Goal: Transaction & Acquisition: Purchase product/service

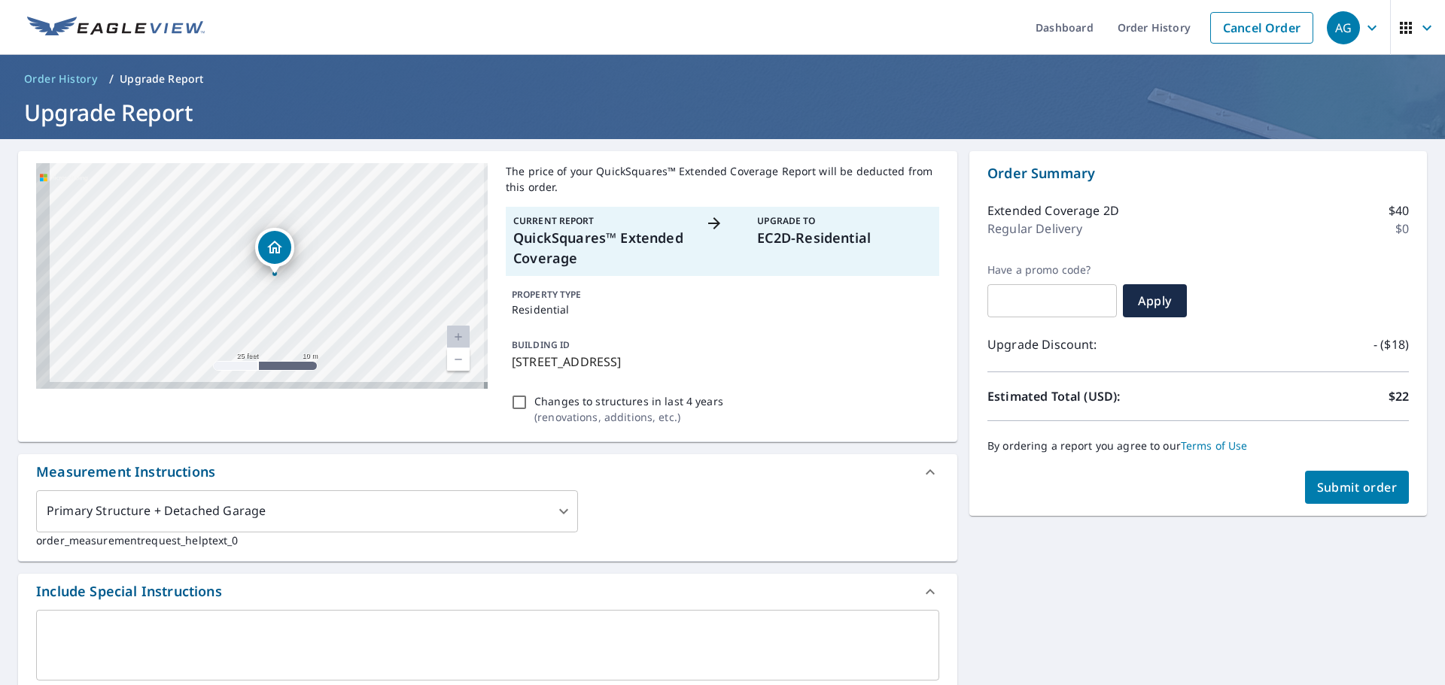
drag, startPoint x: 241, startPoint y: 296, endPoint x: 378, endPoint y: 221, distance: 156.9
click at [378, 221] on div "5723 Gladehill Dr Kingwood, TX 77345" at bounding box center [261, 276] width 451 height 226
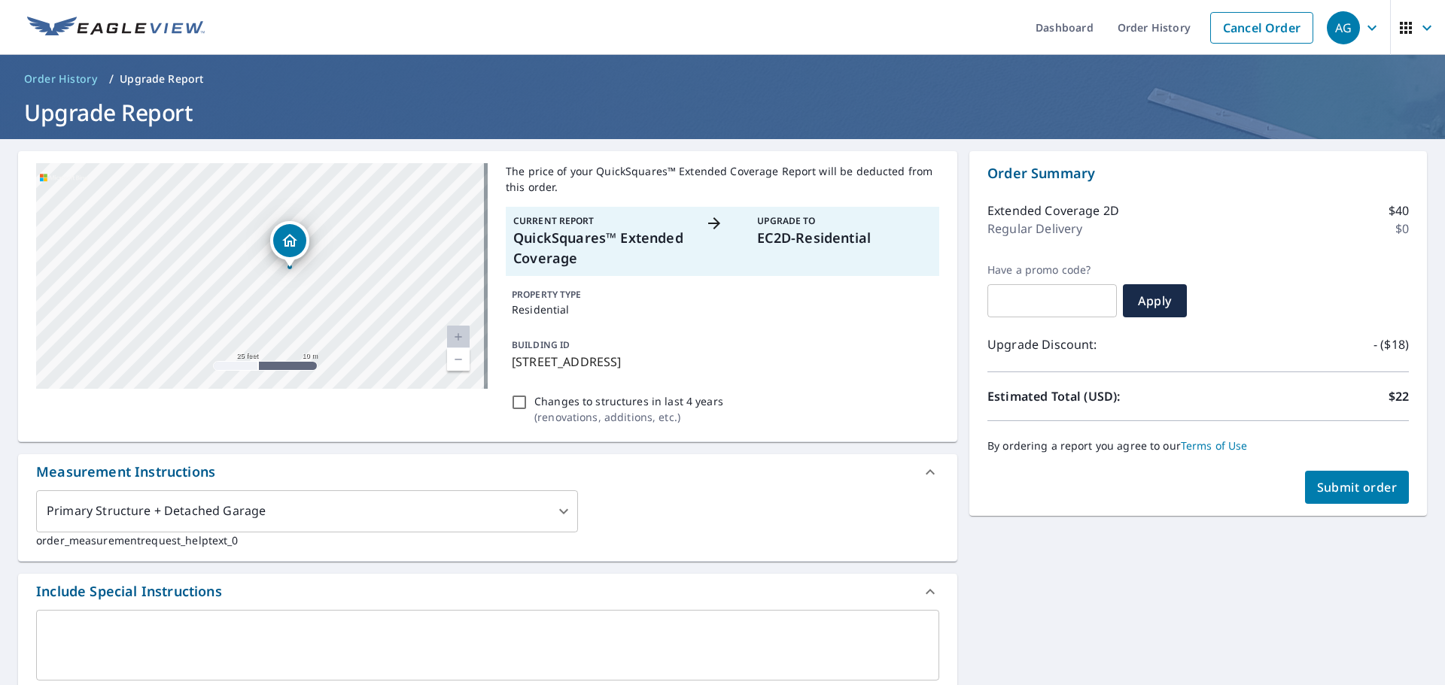
click at [298, 238] on icon "Dropped pin, building 1, Residential property, 5723 Gladehill Dr Kingwood, TX 7…" at bounding box center [290, 241] width 18 height 18
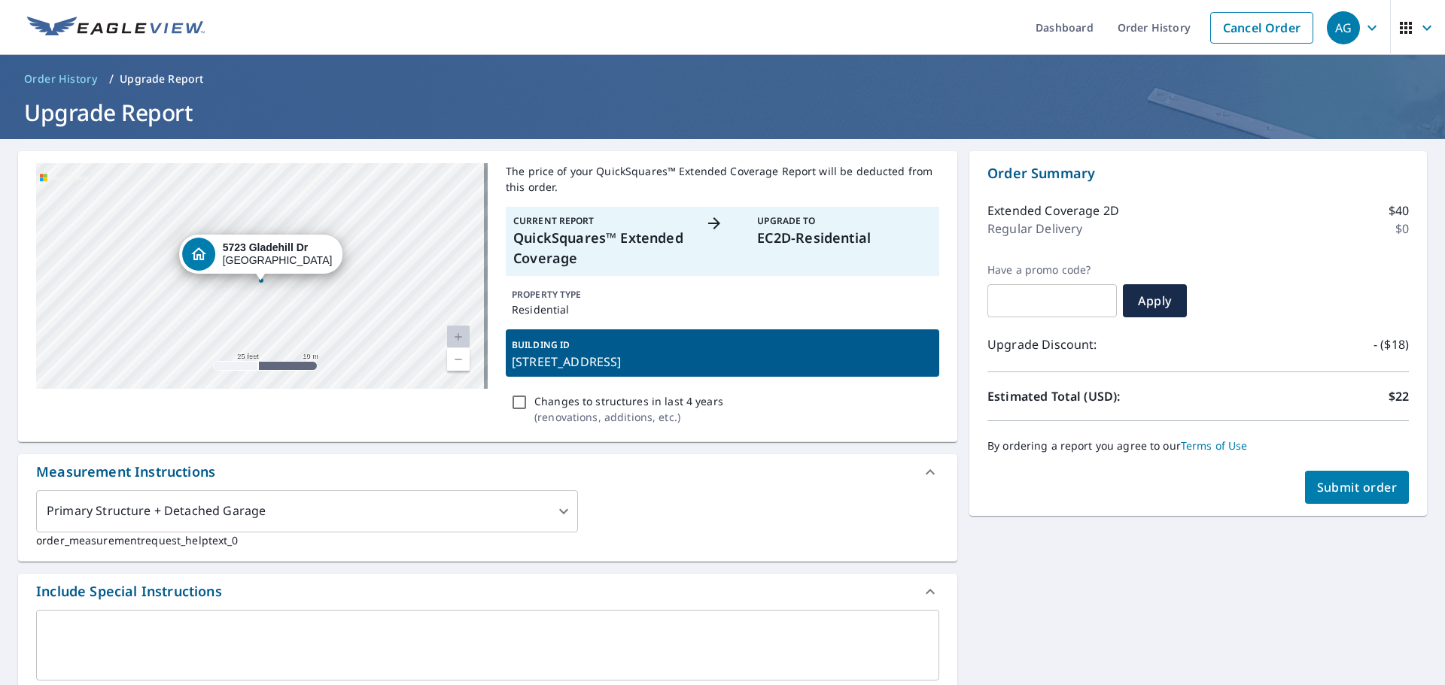
drag, startPoint x: 260, startPoint y: 254, endPoint x: 263, endPoint y: 265, distance: 11.0
click at [263, 265] on div "[STREET_ADDRESS][PERSON_NAME]" at bounding box center [278, 255] width 110 height 26
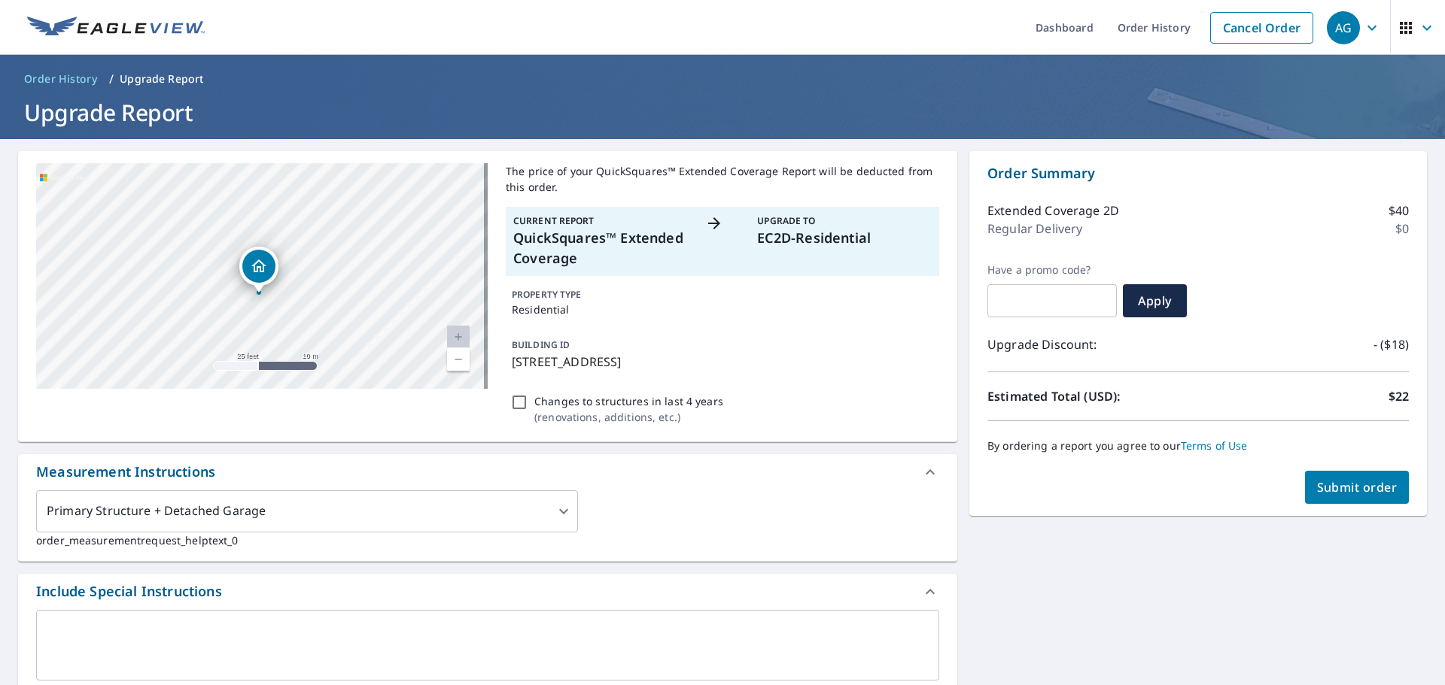
click at [252, 257] on icon "Dropped pin, building 1, Residential property, 5723 Gladehill Dr Kingwood, TX 7…" at bounding box center [259, 266] width 18 height 18
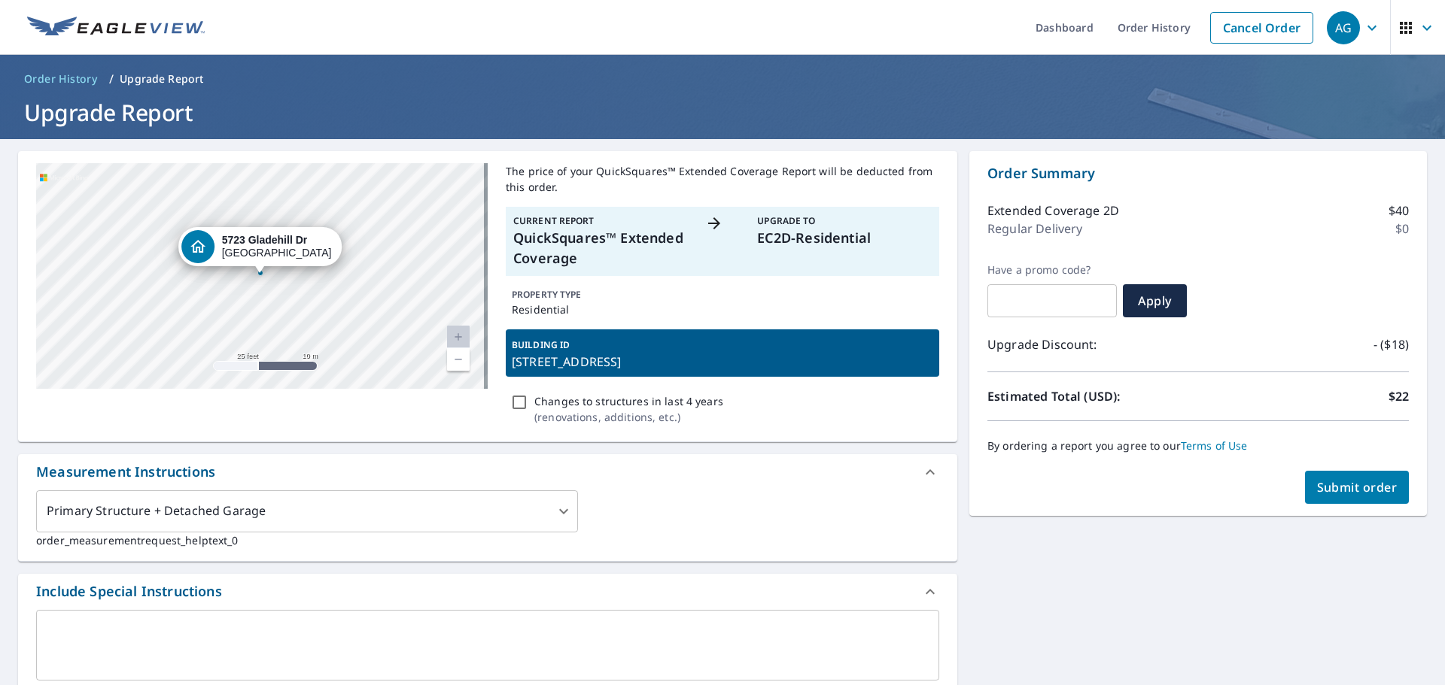
click at [250, 290] on div "[STREET_ADDRESS][PERSON_NAME]" at bounding box center [261, 276] width 451 height 226
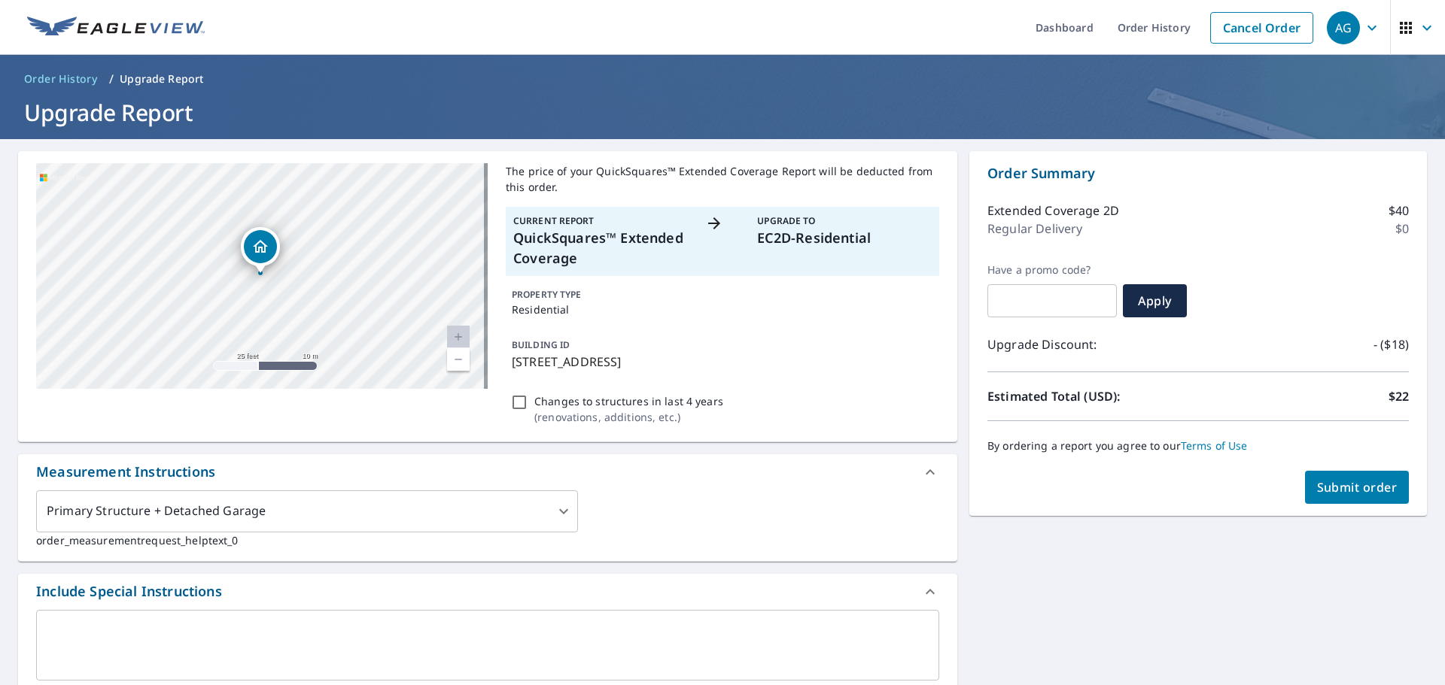
click at [258, 304] on div "[STREET_ADDRESS][PERSON_NAME]" at bounding box center [261, 276] width 451 height 226
click at [1329, 487] on span "Submit order" at bounding box center [1357, 487] width 81 height 17
checkbox input "true"
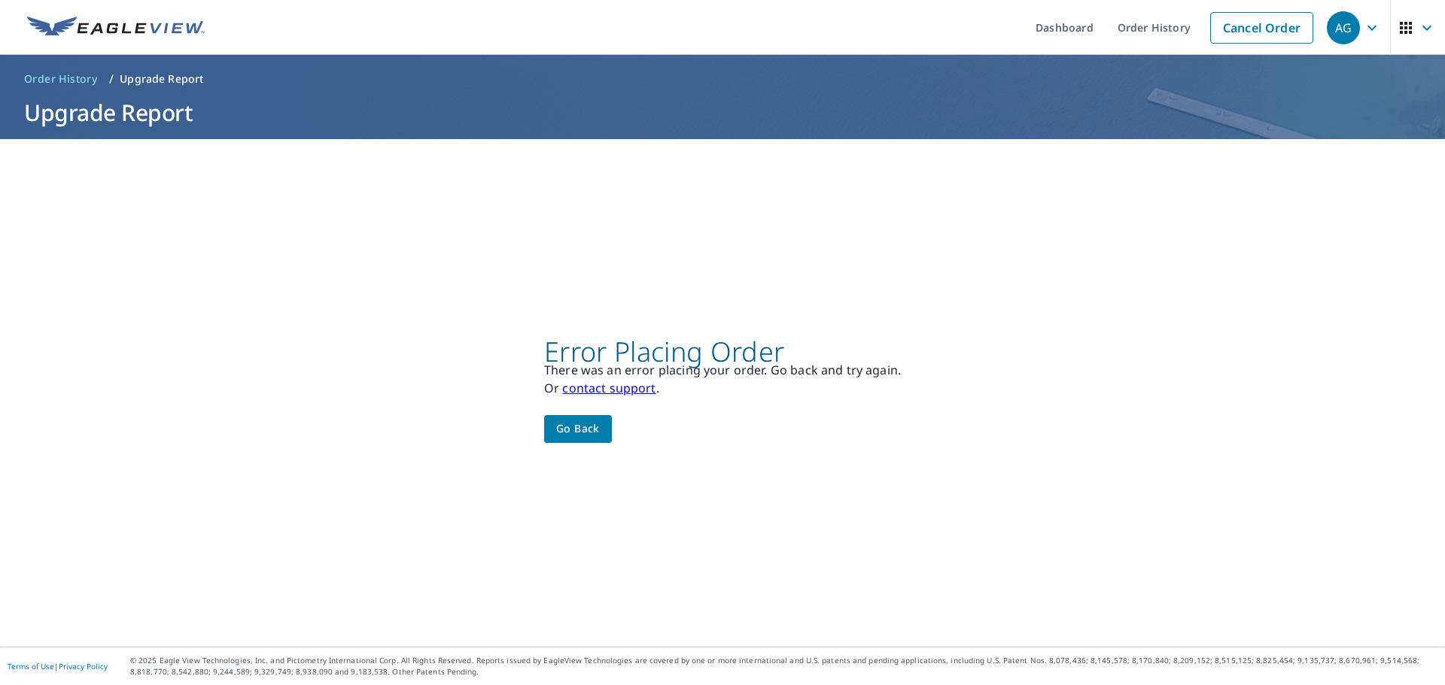
click at [586, 427] on span "Go back" at bounding box center [578, 429] width 44 height 19
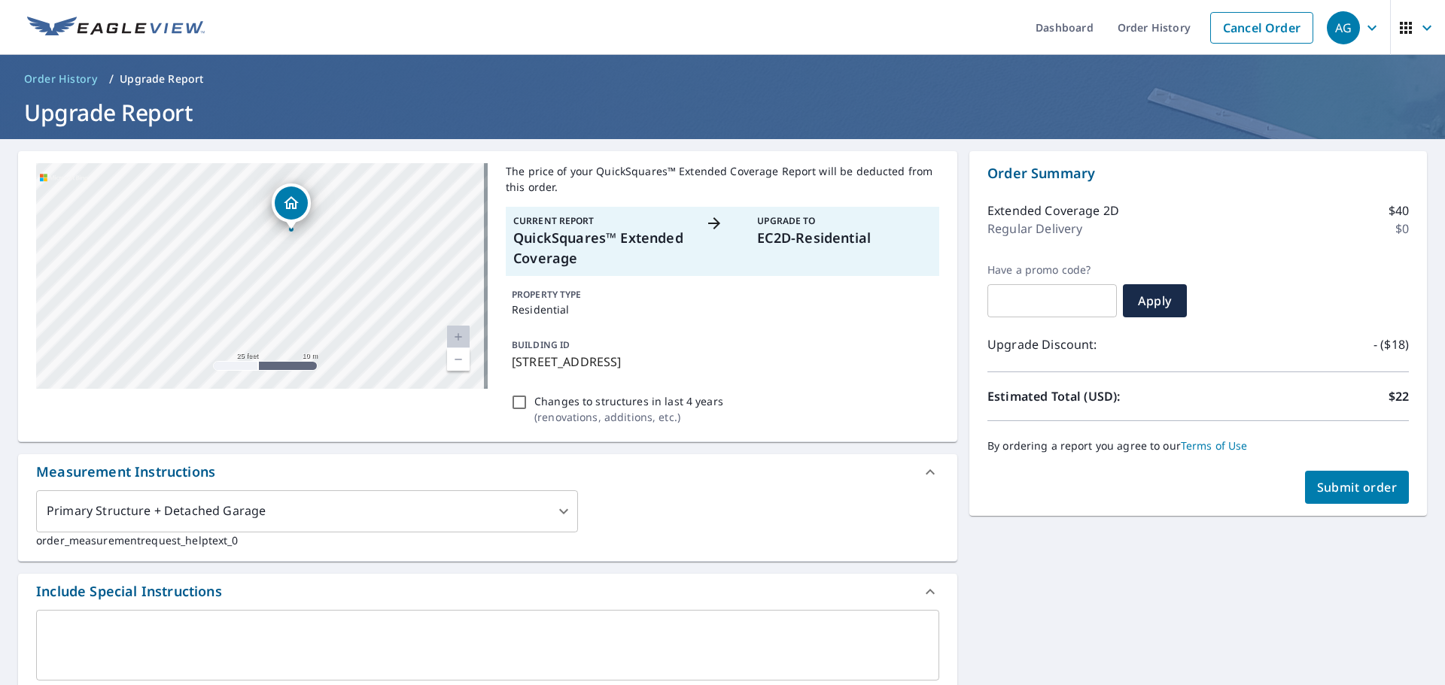
drag, startPoint x: 294, startPoint y: 207, endPoint x: 290, endPoint y: 199, distance: 8.4
click at [290, 199] on icon "Dropped pin, building 1, Residential property, 5723 Gladehill Dr Kingwood, TX 7…" at bounding box center [291, 203] width 18 height 18
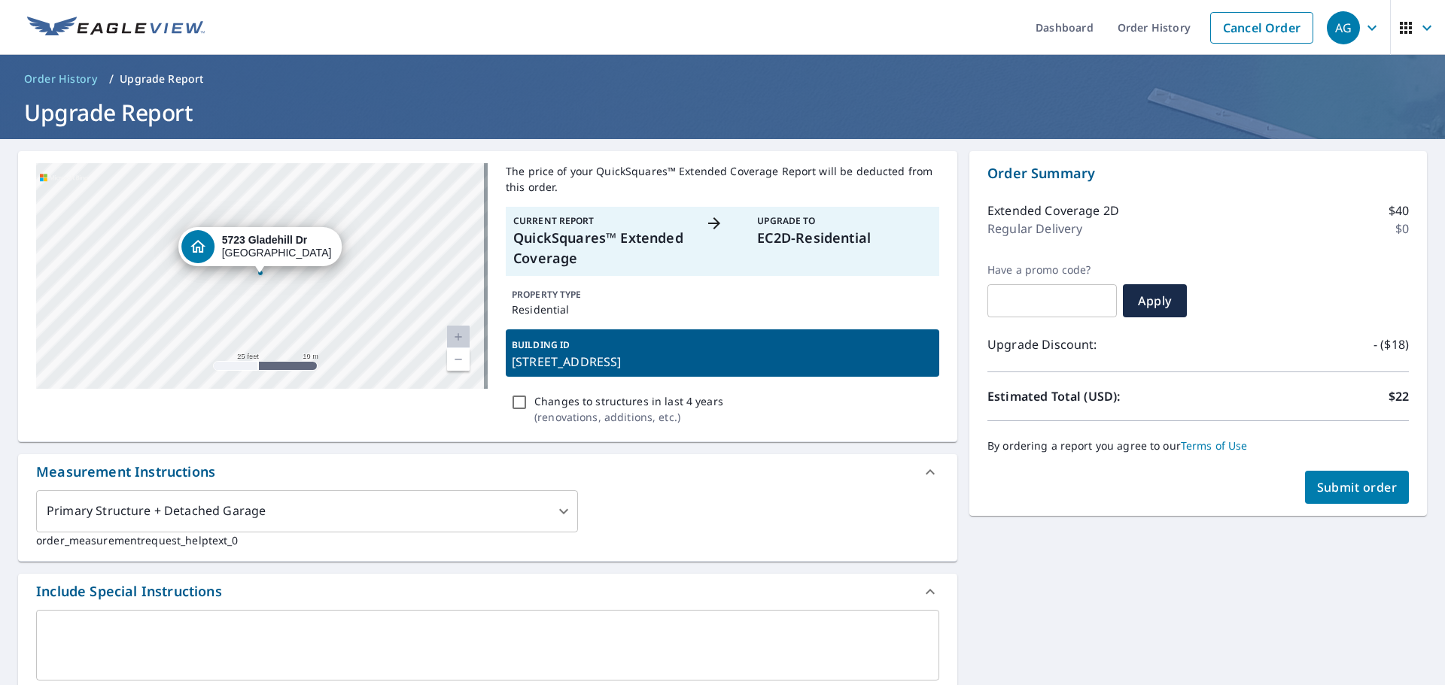
click at [661, 366] on p "[STREET_ADDRESS]" at bounding box center [722, 362] width 421 height 18
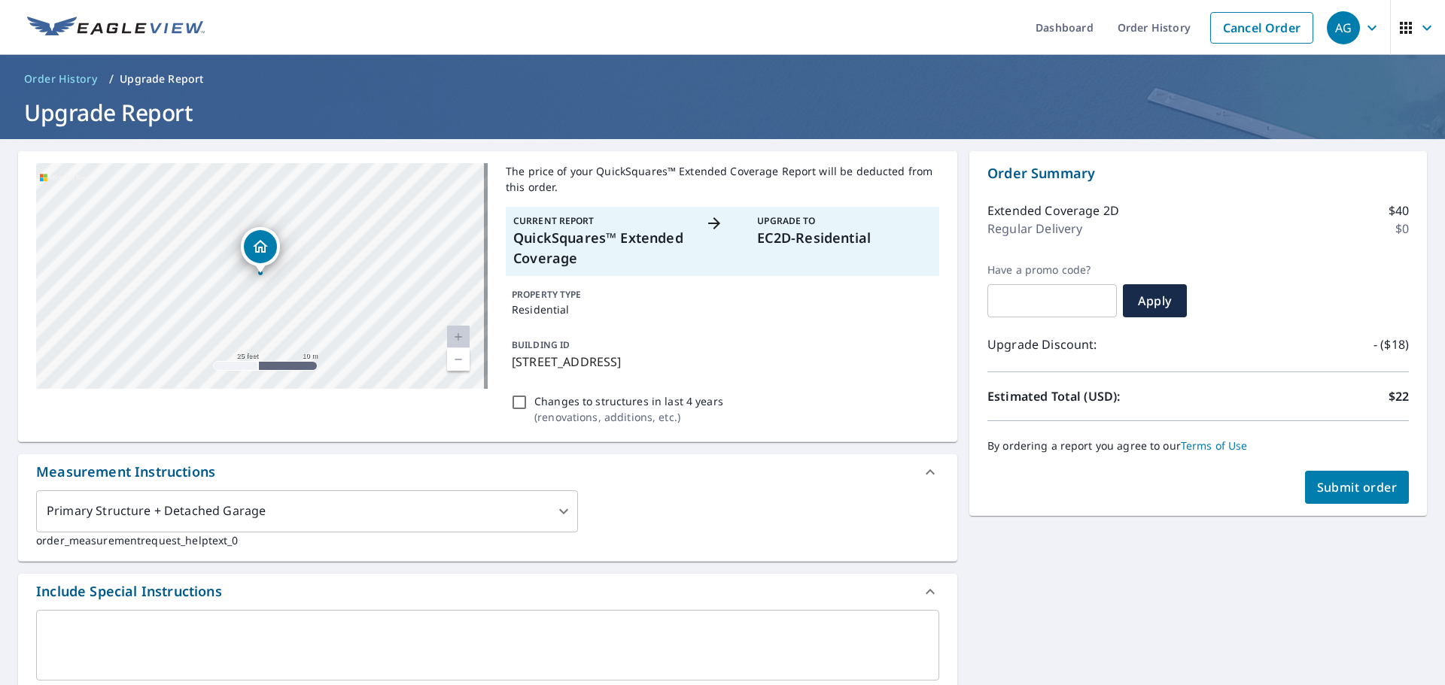
click at [661, 366] on p "[STREET_ADDRESS]" at bounding box center [722, 362] width 421 height 18
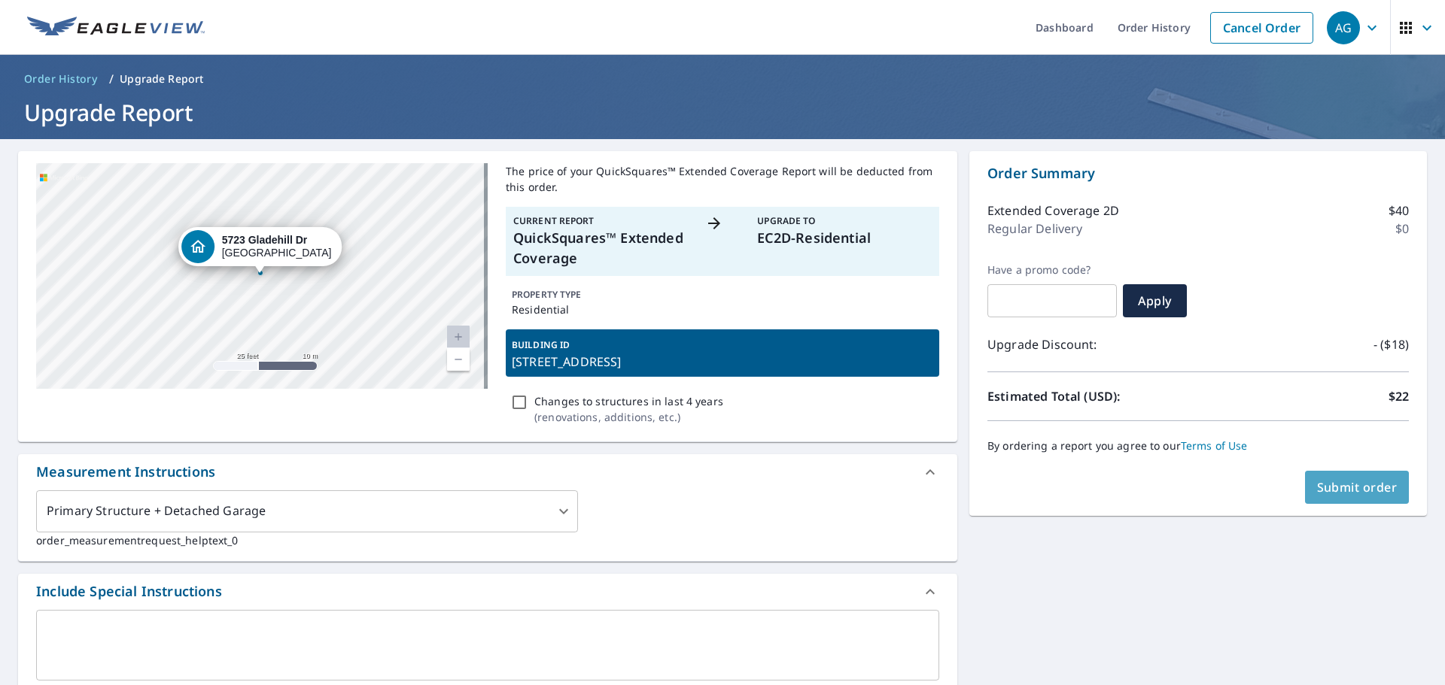
click at [1317, 483] on span "Submit order" at bounding box center [1357, 487] width 81 height 17
checkbox input "true"
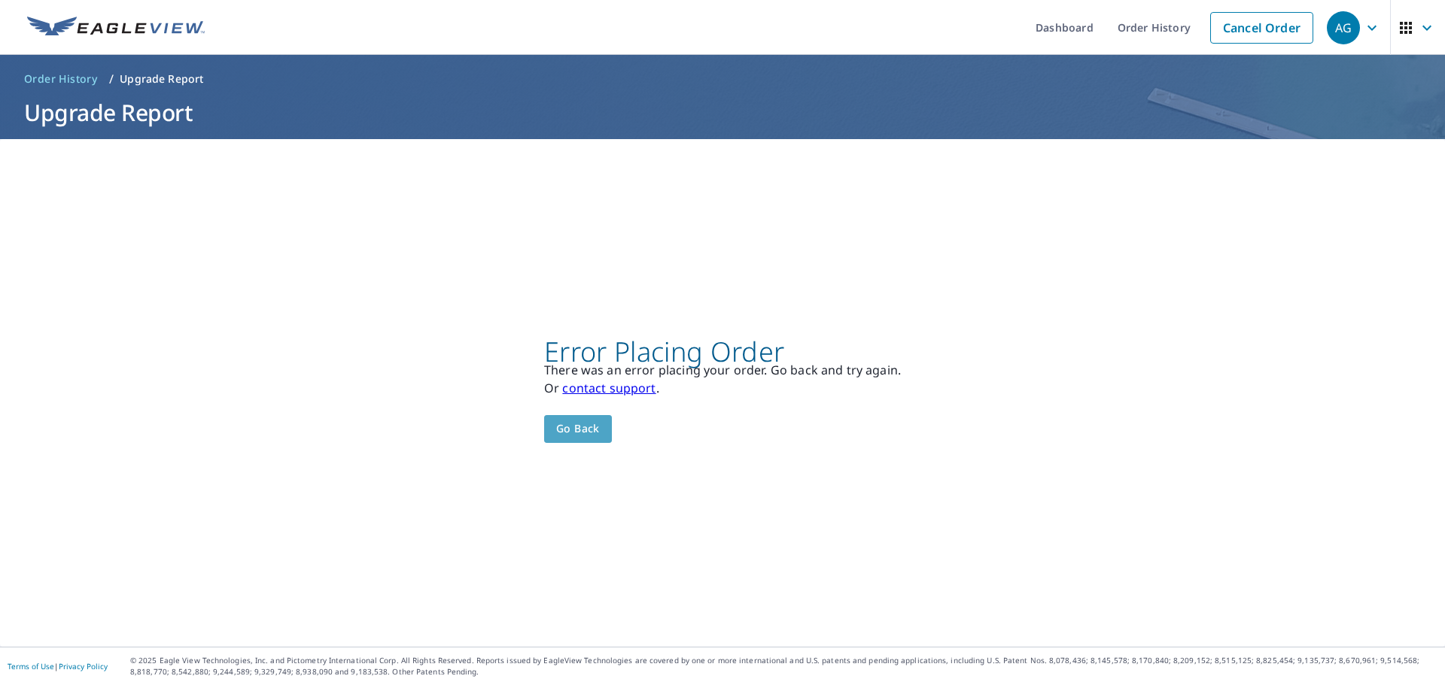
click at [564, 439] on button "Go back" at bounding box center [578, 429] width 68 height 28
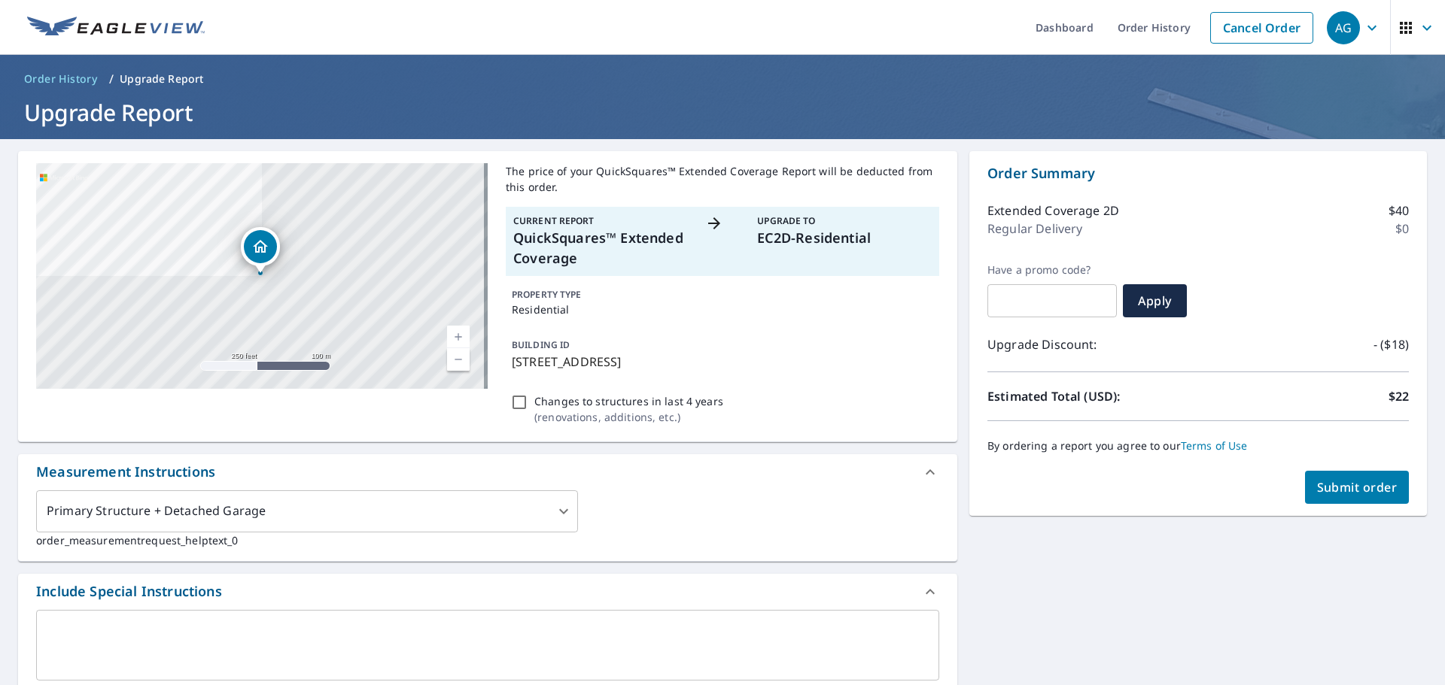
click at [710, 223] on icon at bounding box center [714, 223] width 12 height 12
checkbox input "true"
click at [515, 399] on input "Changes to structures in last 4 years ( renovations, additions, etc. )" at bounding box center [519, 402] width 18 height 18
checkbox input "true"
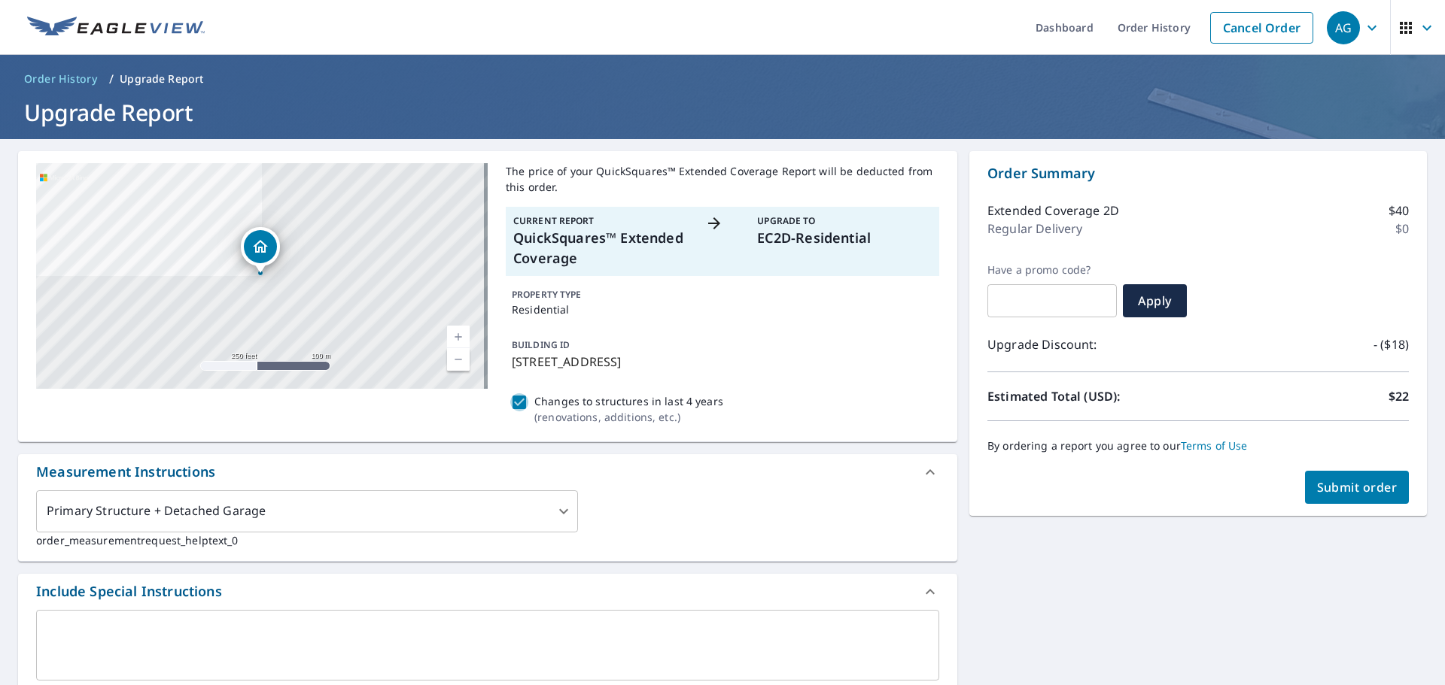
click at [518, 406] on input "Changes to structures in last 4 years ( renovations, additions, etc. )" at bounding box center [519, 402] width 18 height 18
checkbox input "false"
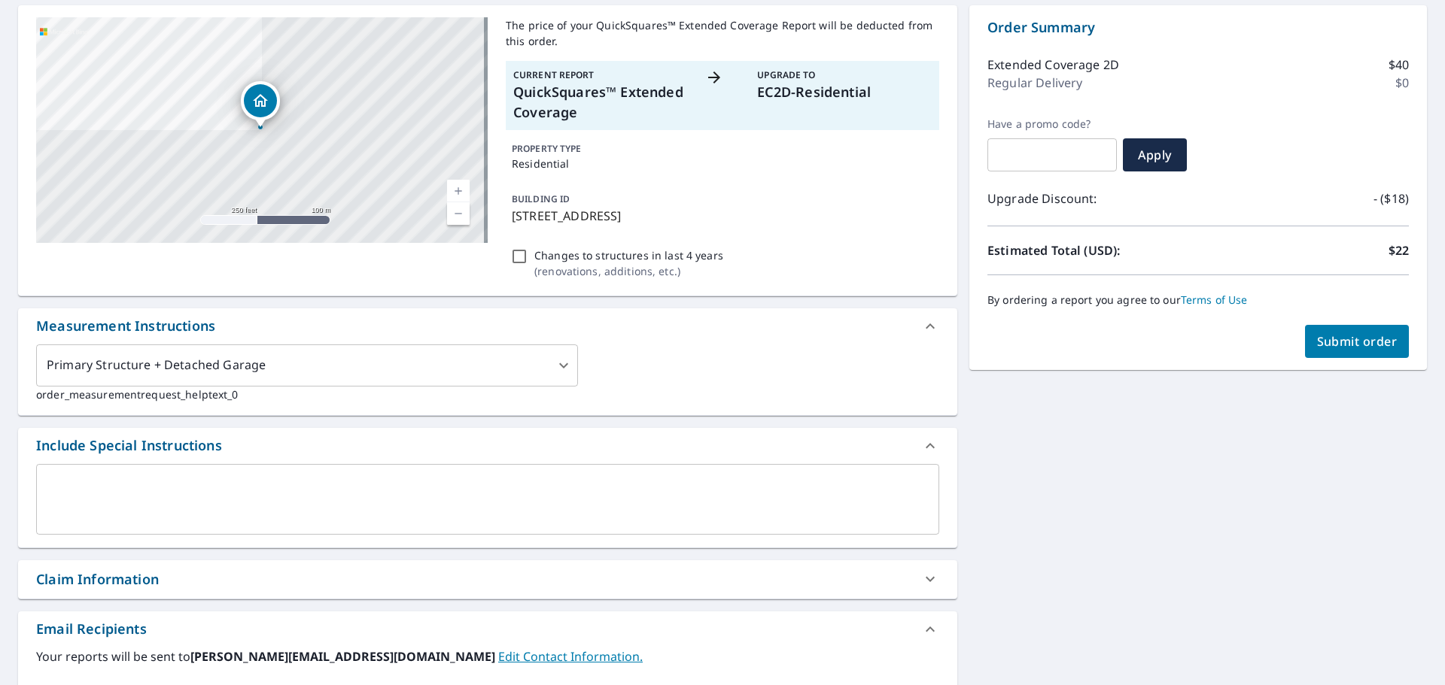
scroll to position [150, 0]
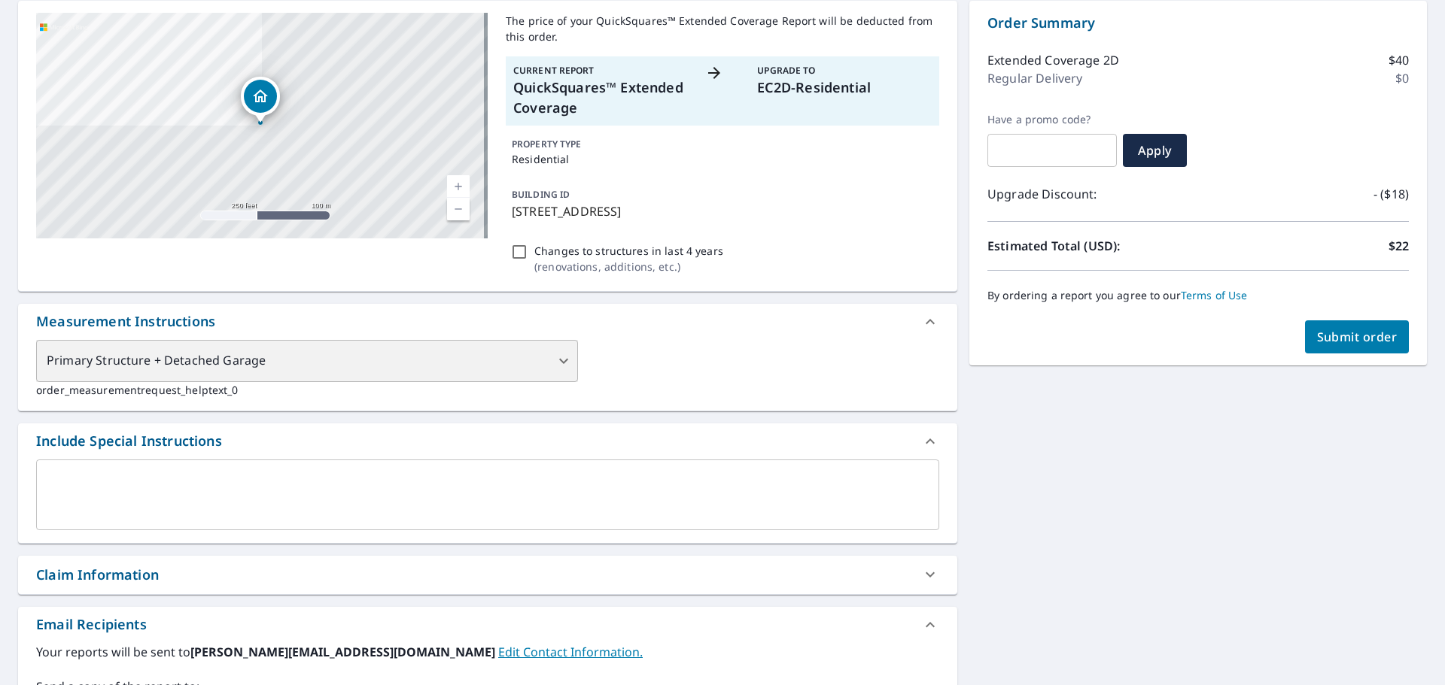
click at [342, 360] on div "Primary Structure + Detached Garage" at bounding box center [307, 361] width 542 height 42
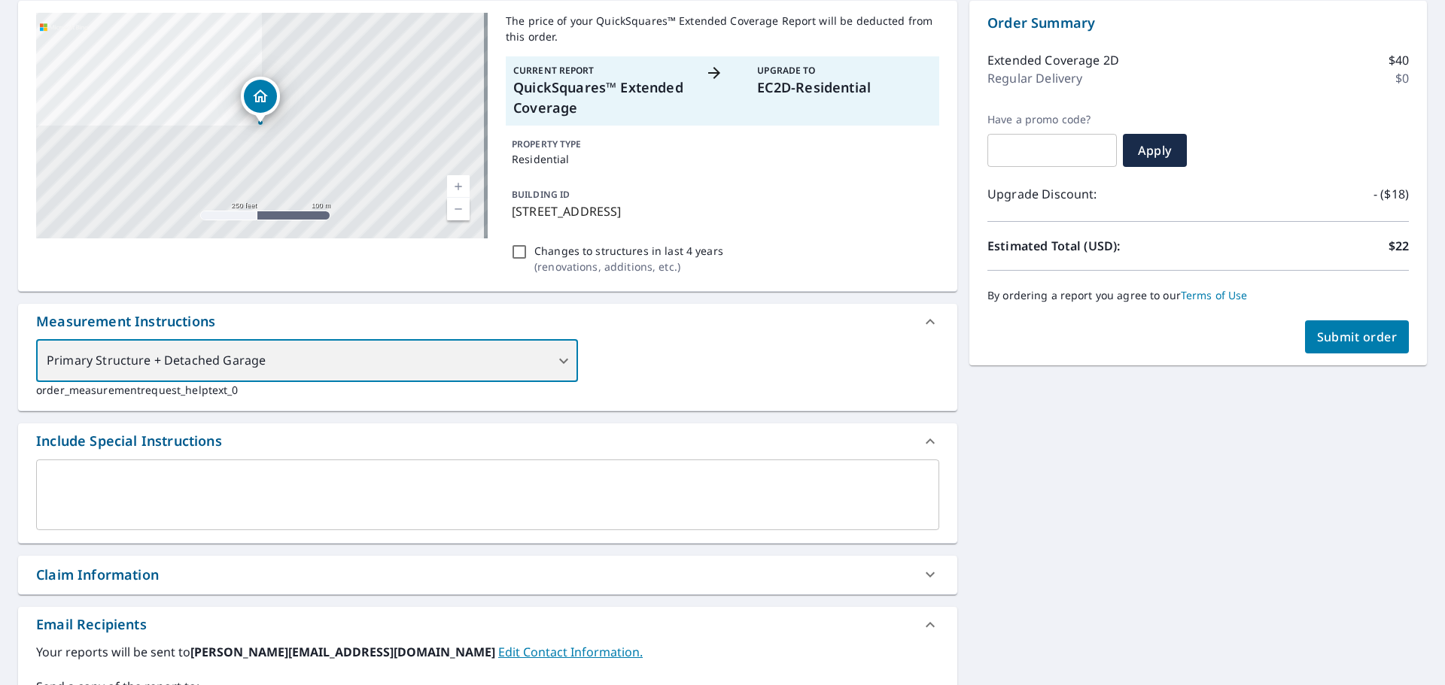
click at [342, 360] on div "Primary Structure + Detached Garage" at bounding box center [307, 361] width 542 height 42
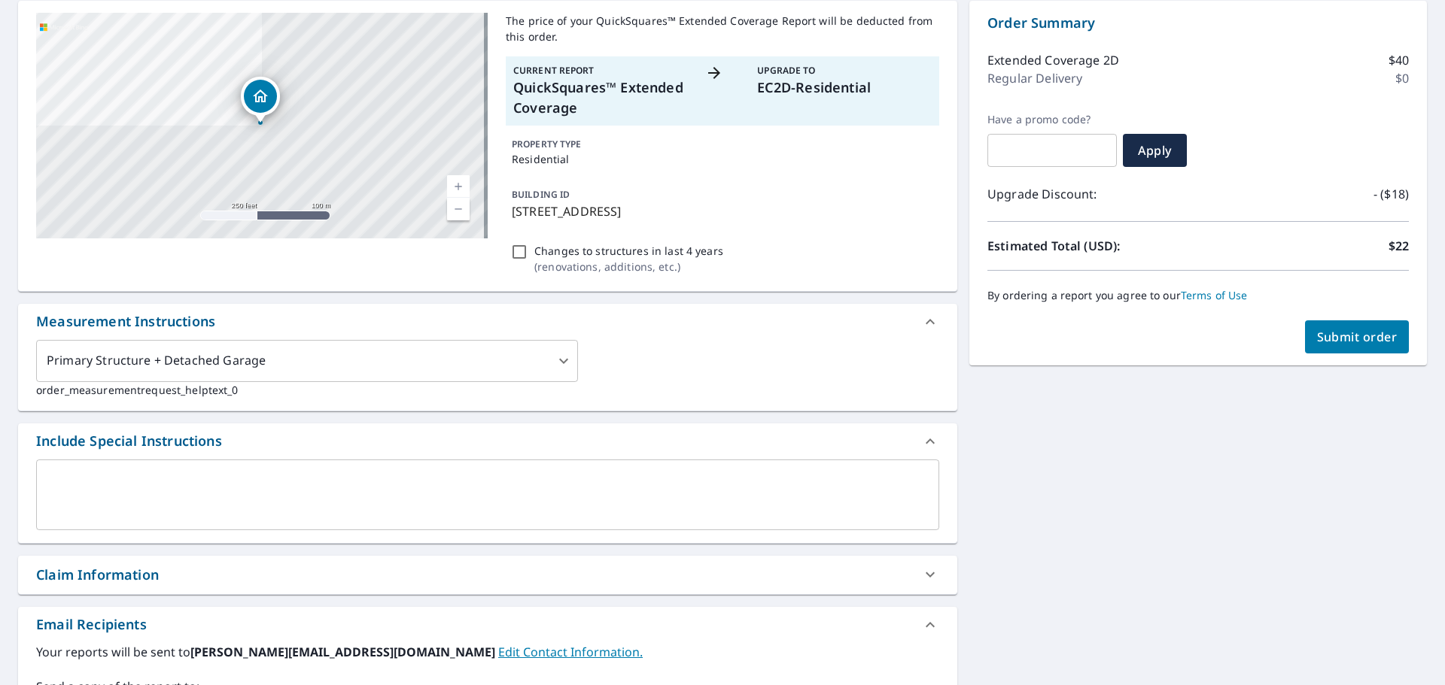
click at [756, 381] on div "Primary Structure + Detached Garage 1 ​ order_measurementrequest_helptext_0" at bounding box center [487, 369] width 903 height 58
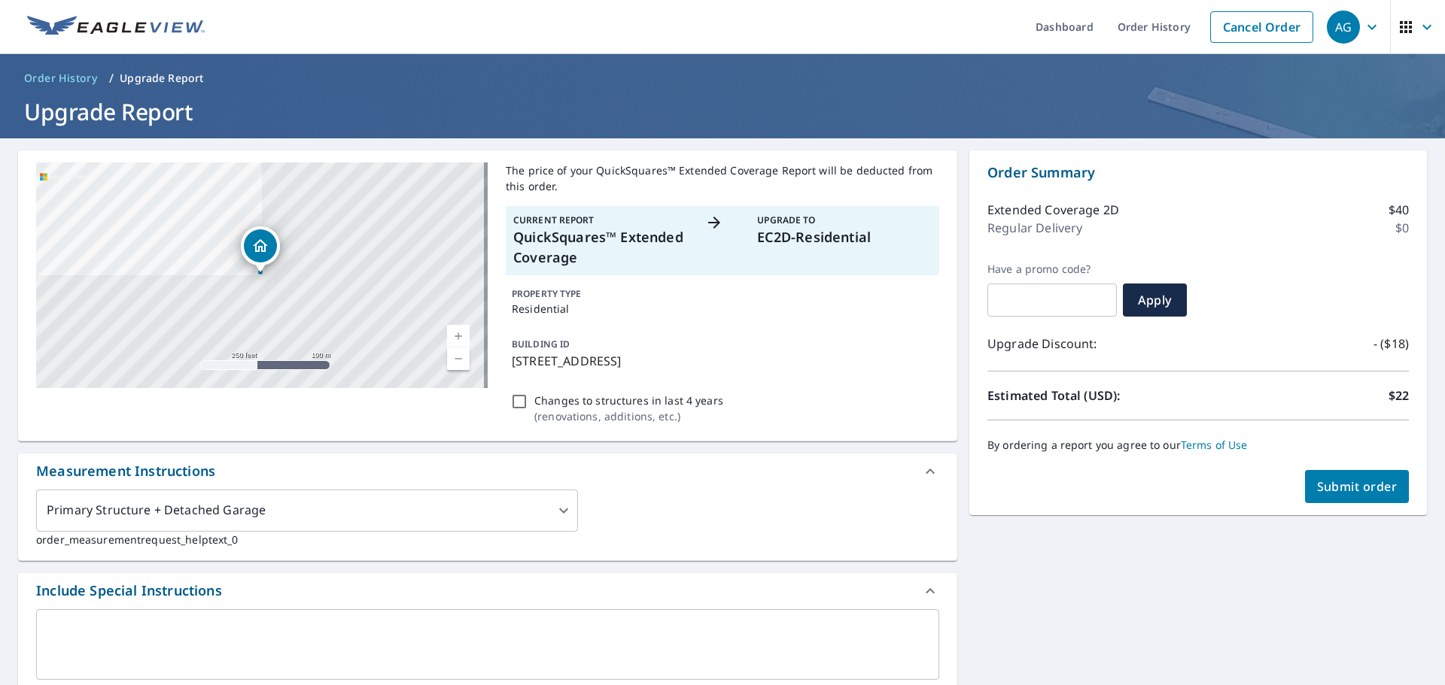
scroll to position [0, 0]
click at [1352, 371] on div "Upgrade Discount: - ($18)" at bounding box center [1197, 344] width 421 height 54
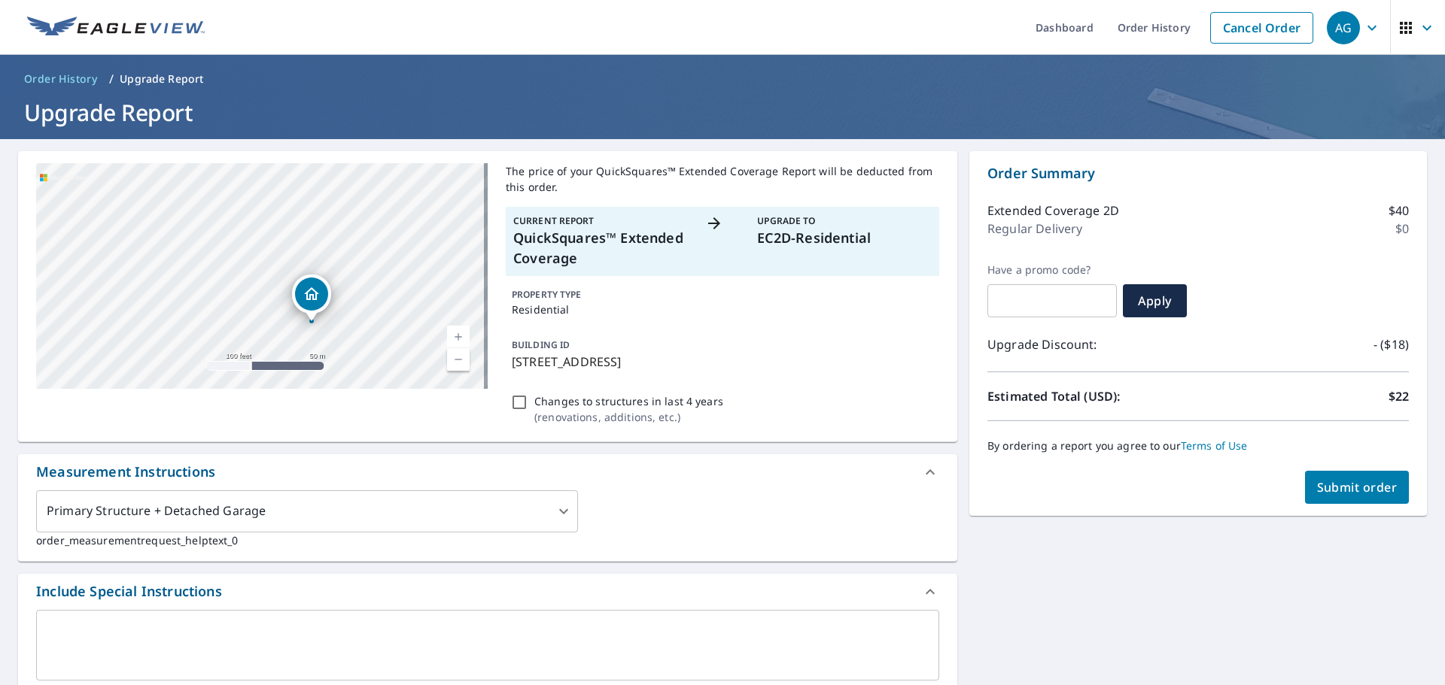
drag, startPoint x: 272, startPoint y: 220, endPoint x: 414, endPoint y: 396, distance: 225.7
click at [414, 396] on div "5723 Gladehill Dr Kingwood, TX 77345 Aerial Road A standard road map Aerial A d…" at bounding box center [487, 296] width 939 height 291
click at [466, 354] on div "5723 Gladehill Dr Kingwood, TX 77345" at bounding box center [261, 276] width 451 height 226
drag, startPoint x: 344, startPoint y: 217, endPoint x: 349, endPoint y: 313, distance: 95.7
click at [349, 313] on div "5723 Gladehill Dr Kingwood, TX 77345" at bounding box center [261, 276] width 451 height 226
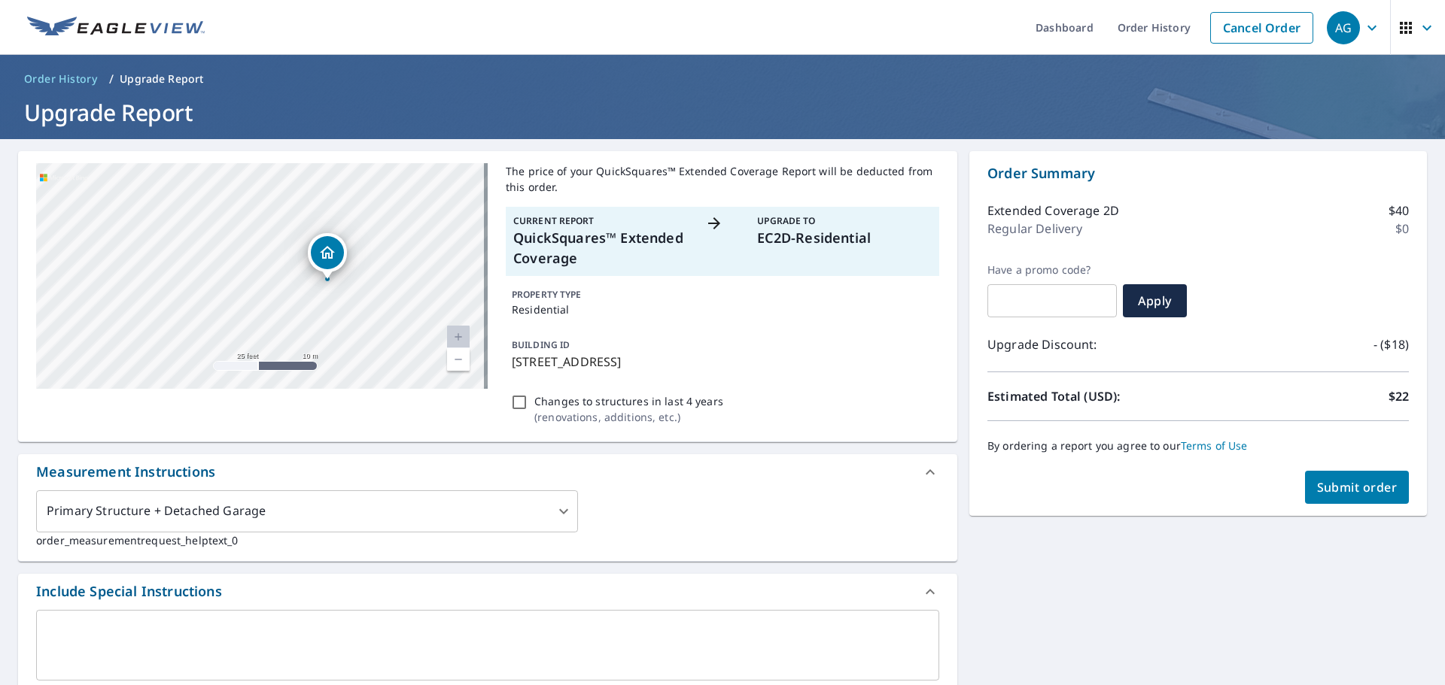
click at [328, 305] on div "5723 Gladehill Dr Kingwood, TX 77345" at bounding box center [261, 276] width 451 height 226
click at [274, 303] on div "5723 Gladehill Dr Kingwood, TX 77345" at bounding box center [261, 276] width 451 height 226
click at [242, 226] on div "5723 Gladehill Dr Kingwood, TX 77345" at bounding box center [261, 276] width 451 height 226
click at [291, 307] on div "5723 Gladehill Dr Kingwood, TX 77345" at bounding box center [261, 276] width 451 height 226
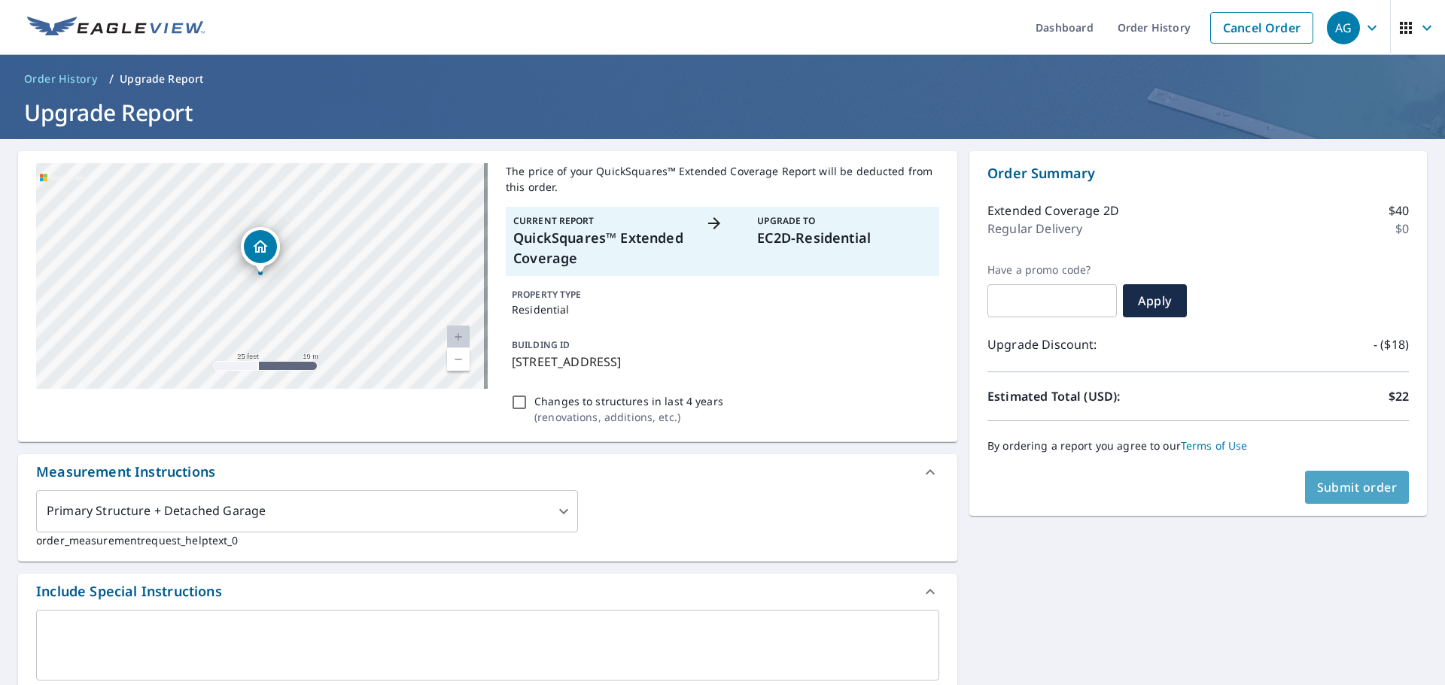
click at [1359, 494] on span "Submit order" at bounding box center [1357, 487] width 81 height 17
checkbox input "true"
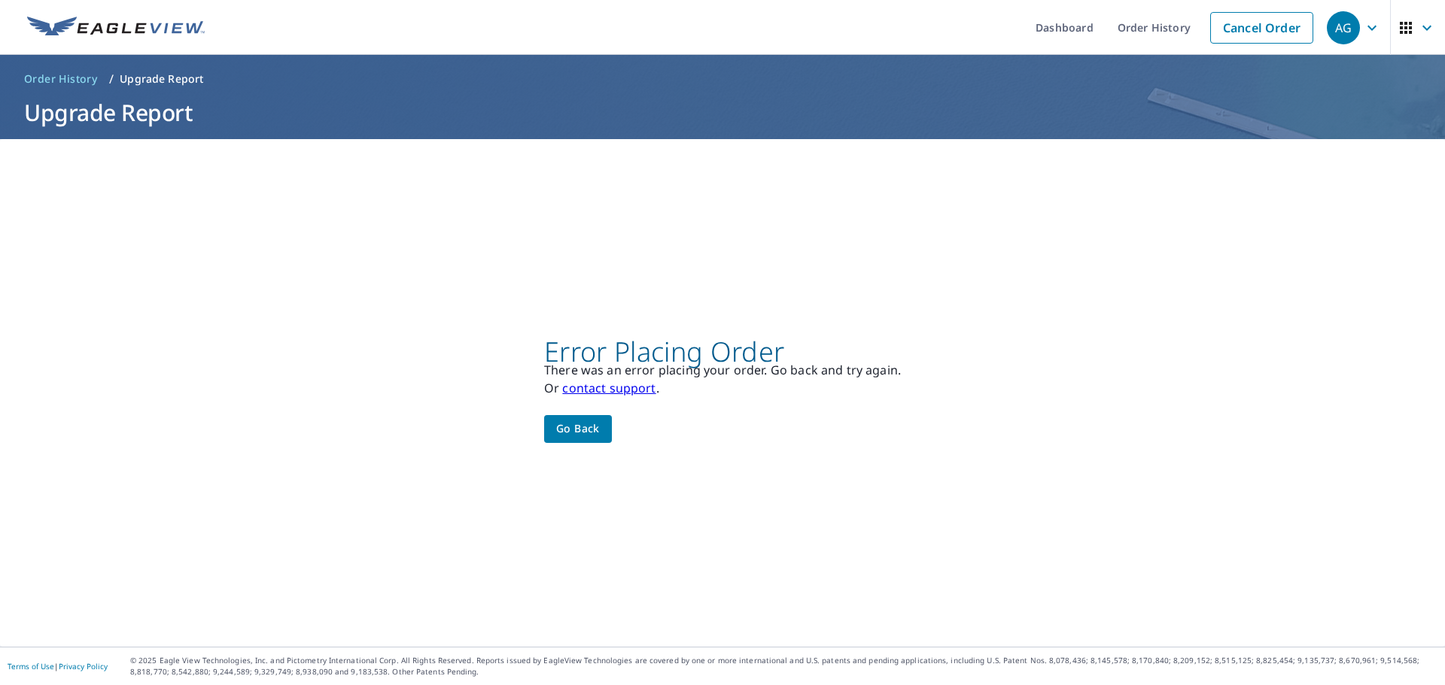
click at [592, 430] on span "Go back" at bounding box center [578, 429] width 44 height 19
